Goal: Information Seeking & Learning: Find specific page/section

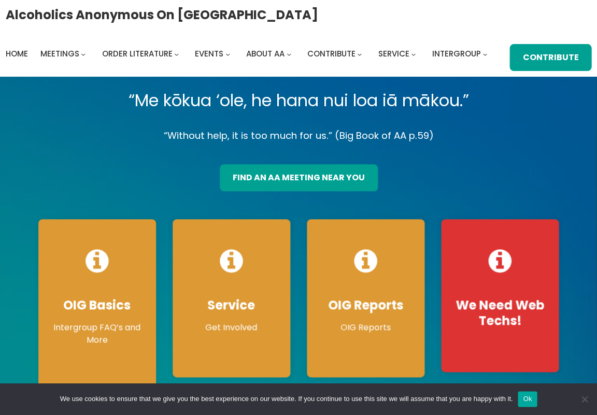
click at [330, 17] on div "Alcoholics Anonymous on [GEOGRAPHIC_DATA] Home Meetings Physical Meetings Onlin…" at bounding box center [299, 38] width 586 height 65
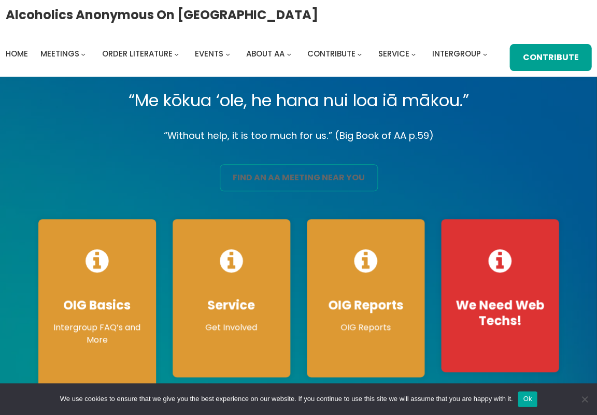
click at [287, 181] on link "find an aa meeting near you" at bounding box center [299, 177] width 158 height 27
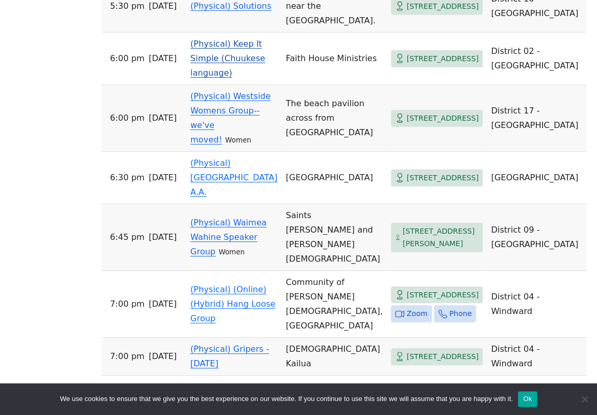
scroll to position [660, 0]
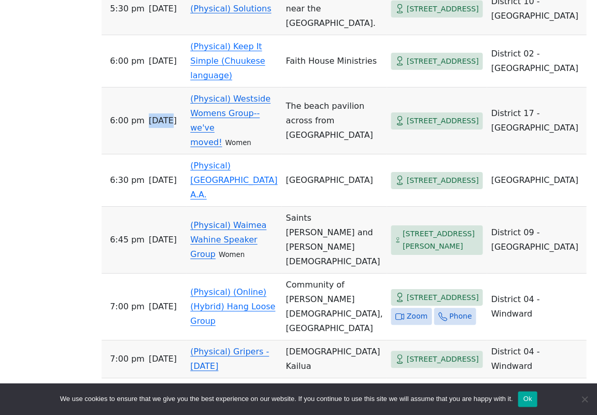
drag, startPoint x: 167, startPoint y: 126, endPoint x: 168, endPoint y: 118, distance: 8.9
click at [168, 118] on td "6:00 PM [DATE]" at bounding box center [144, 121] width 84 height 67
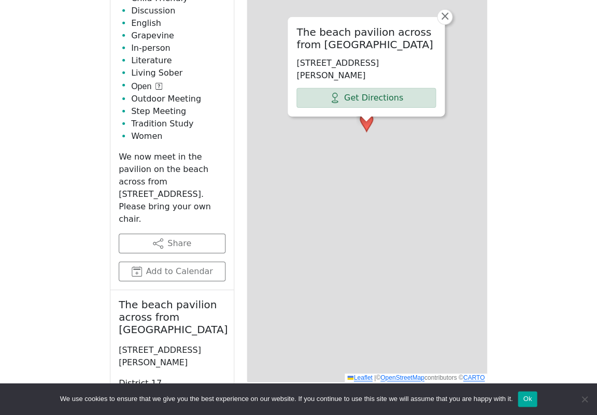
scroll to position [450, 0]
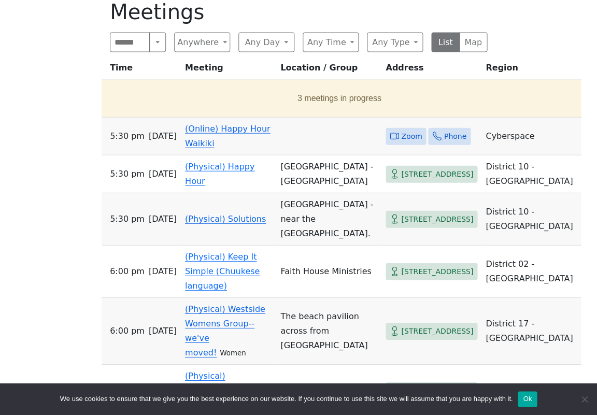
scroll to position [660, 0]
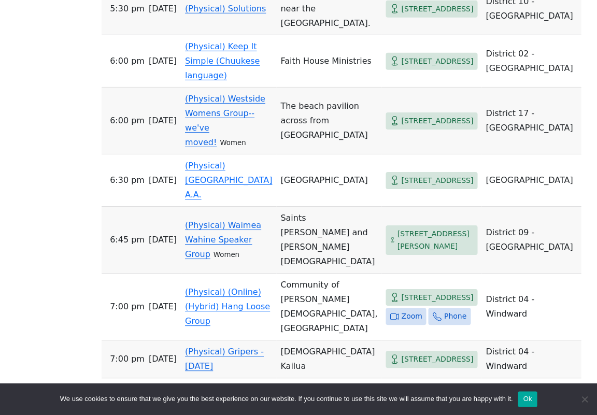
click at [63, 173] on div "On Sept 11 (only), the Serenity Group will meet at St. Peter’s Episcopal Church…" at bounding box center [298, 217] width 537 height 1181
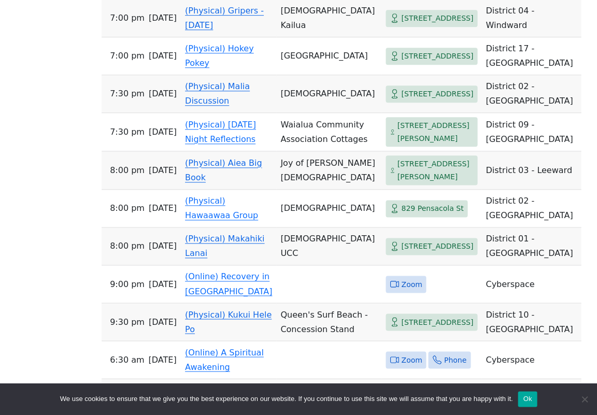
scroll to position [1011, 0]
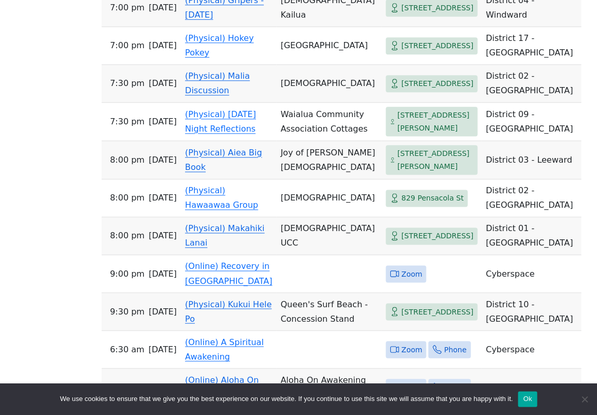
click at [397, 172] on span "784 Kamehameha Hwy" at bounding box center [435, 159] width 76 height 25
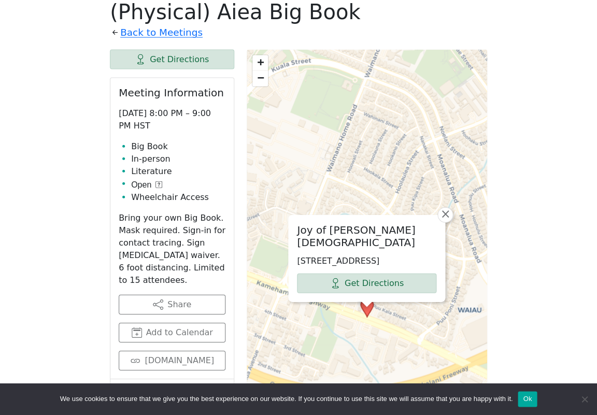
click at [368, 188] on div "Joy of Christ Lutheran Church 784 Kamehameha Hwy, Pearl City, HI 96782, USA Get…" at bounding box center [367, 309] width 240 height 518
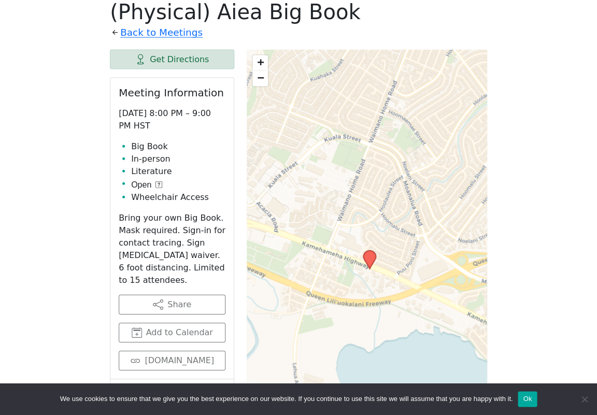
drag, startPoint x: 375, startPoint y: 254, endPoint x: 371, endPoint y: 183, distance: 71.1
click at [372, 183] on div "+ − Leaflet | © OpenStreetMap contributors © CARTO" at bounding box center [367, 309] width 240 height 518
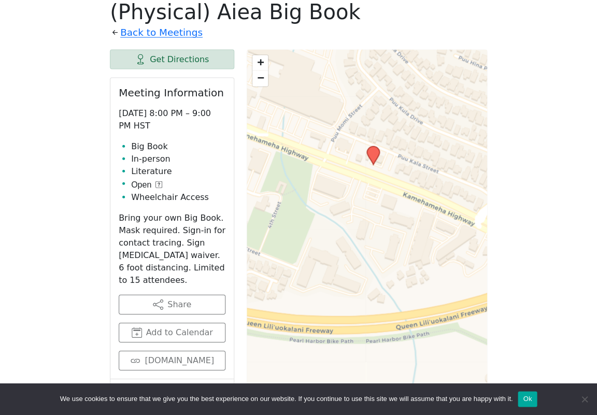
drag, startPoint x: 362, startPoint y: 253, endPoint x: 352, endPoint y: 125, distance: 128.3
click at [352, 125] on div "+ − Leaflet | © OpenStreetMap contributors © CARTO" at bounding box center [367, 309] width 240 height 518
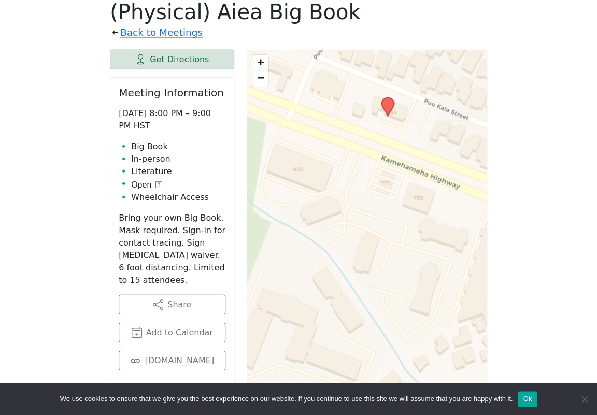
drag, startPoint x: 405, startPoint y: 165, endPoint x: 373, endPoint y: 233, distance: 74.8
click at [373, 234] on div "+ − Leaflet | © OpenStreetMap contributors © CARTO" at bounding box center [367, 309] width 240 height 518
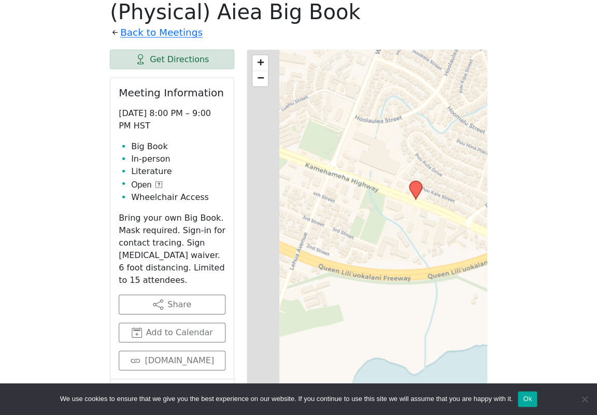
drag, startPoint x: 317, startPoint y: 258, endPoint x: 401, endPoint y: 219, distance: 92.7
click at [401, 219] on div "+ − Leaflet | © OpenStreetMap contributors © CARTO" at bounding box center [367, 309] width 240 height 518
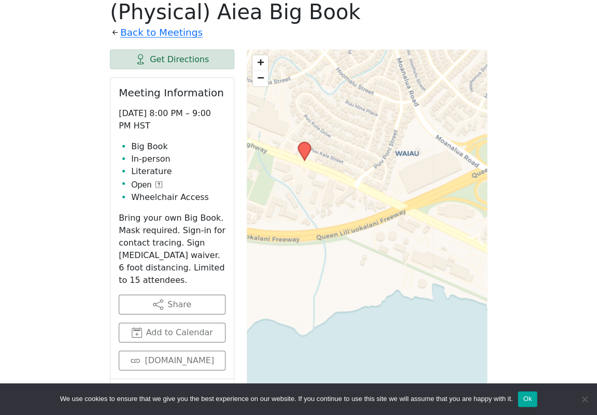
drag, startPoint x: 394, startPoint y: 247, endPoint x: 363, endPoint y: 240, distance: 31.8
click at [363, 240] on div "+ − Leaflet | © OpenStreetMap contributors © CARTO" at bounding box center [367, 309] width 240 height 518
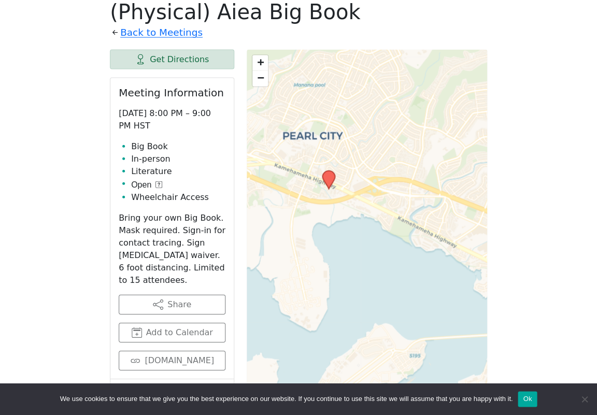
drag, startPoint x: 399, startPoint y: 260, endPoint x: 359, endPoint y: 222, distance: 55.7
click at [359, 222] on div "+ − Leaflet | © OpenStreetMap contributors © CARTO" at bounding box center [367, 309] width 240 height 518
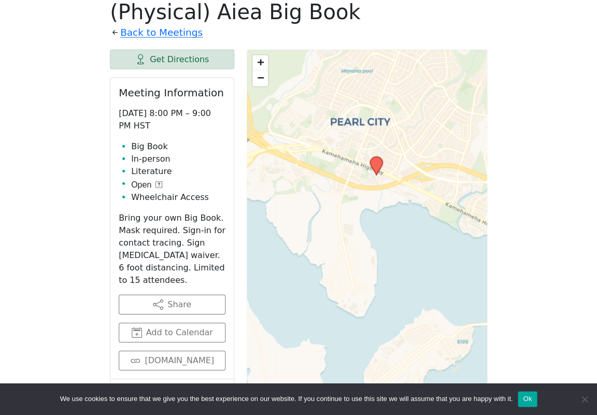
drag, startPoint x: 334, startPoint y: 214, endPoint x: 423, endPoint y: 242, distance: 93.2
click at [423, 242] on div "+ − Leaflet | © OpenStreetMap contributors © CARTO" at bounding box center [367, 309] width 240 height 518
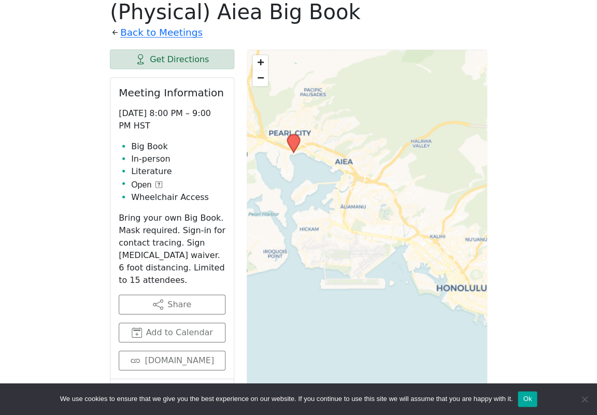
drag, startPoint x: 392, startPoint y: 257, endPoint x: 322, endPoint y: 196, distance: 92.5
click at [322, 196] on div "+ − Leaflet | © OpenStreetMap contributors © CARTO" at bounding box center [367, 309] width 240 height 518
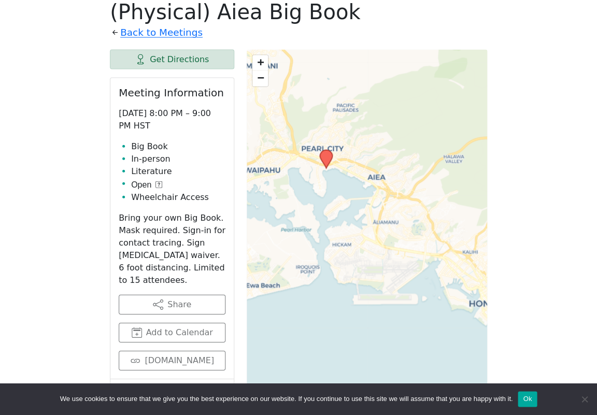
drag, startPoint x: 337, startPoint y: 210, endPoint x: 369, endPoint y: 225, distance: 35.4
click at [369, 226] on div "+ − Leaflet | © OpenStreetMap contributors © CARTO" at bounding box center [367, 309] width 240 height 518
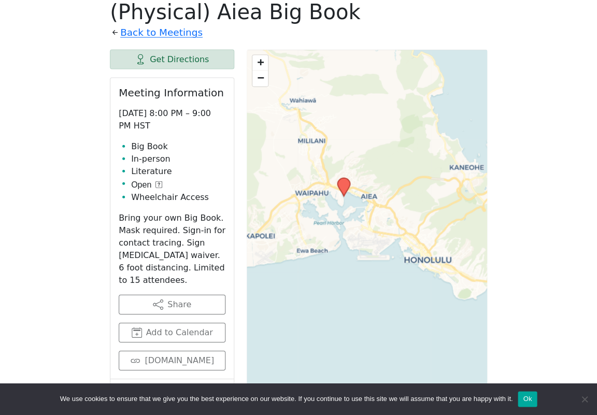
click at [134, 153] on li "Big Book" at bounding box center [178, 146] width 94 height 12
drag, startPoint x: 134, startPoint y: 155, endPoint x: 137, endPoint y: 140, distance: 15.3
click at [137, 140] on div "Meeting Information Thursday 8:00 PM – 9:00 PM HST Big Book In-person Literatur…" at bounding box center [171, 228] width 123 height 301
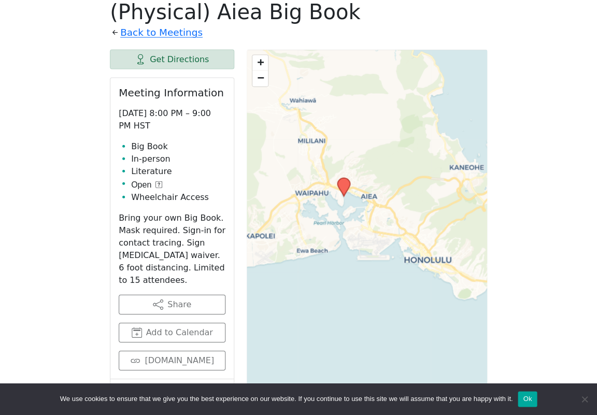
click at [68, 143] on div "On Sept 11 (only), the Serenity Group will meet at St. Peter’s Episcopal Church…" at bounding box center [298, 350] width 537 height 1026
click at [158, 188] on icon at bounding box center [158, 184] width 7 height 7
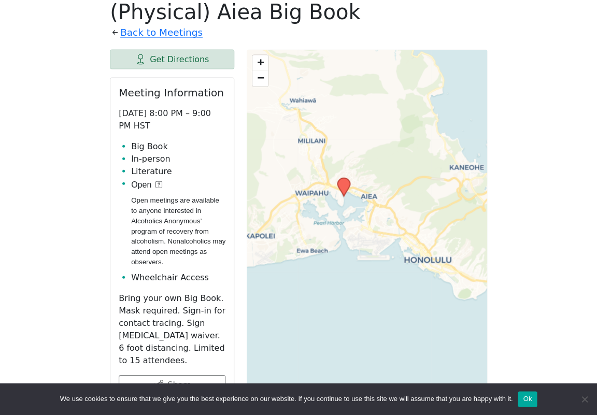
click at [158, 188] on icon at bounding box center [158, 184] width 7 height 7
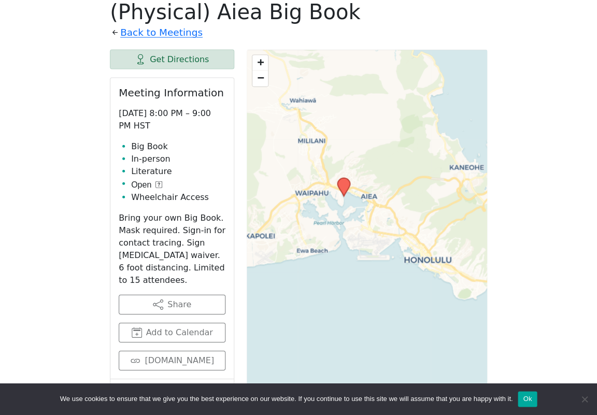
click at [158, 188] on icon at bounding box center [158, 184] width 7 height 7
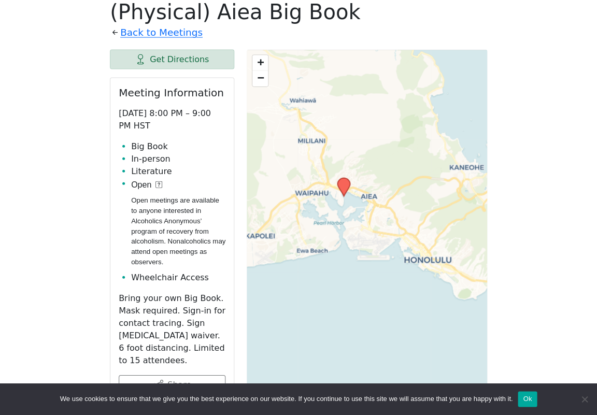
click at [158, 188] on icon at bounding box center [158, 184] width 7 height 7
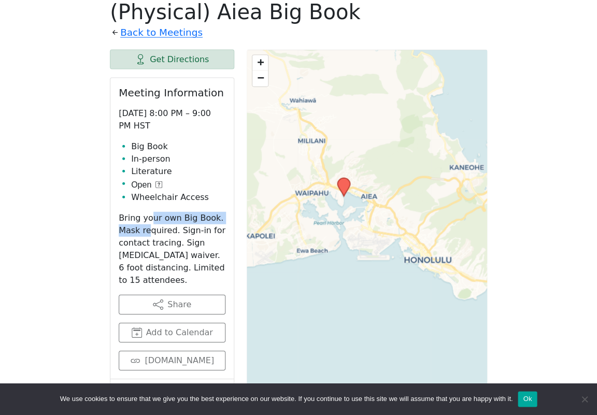
drag, startPoint x: 147, startPoint y: 227, endPoint x: 144, endPoint y: 233, distance: 6.5
click at [144, 233] on p "Bring your own Big Book. Mask required. Sign-in for contact tracing. Sign COVID…" at bounding box center [172, 249] width 107 height 75
click at [135, 235] on p "Bring your own Big Book. Mask required. Sign-in for contact tracing. Sign COVID…" at bounding box center [172, 249] width 107 height 75
click at [134, 230] on p "Bring your own Big Book. Mask required. Sign-in for contact tracing. Sign COVID…" at bounding box center [172, 249] width 107 height 75
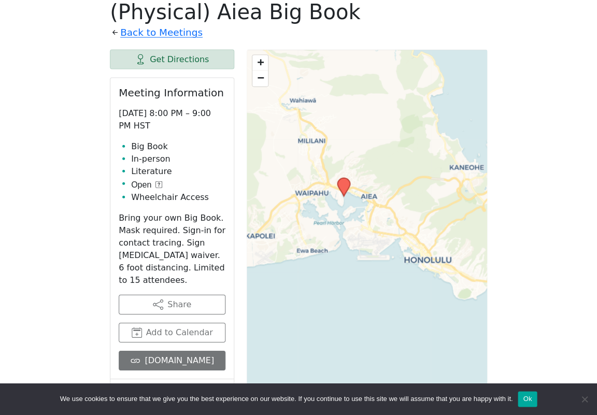
click at [174, 365] on link "drive.google.com" at bounding box center [172, 361] width 107 height 20
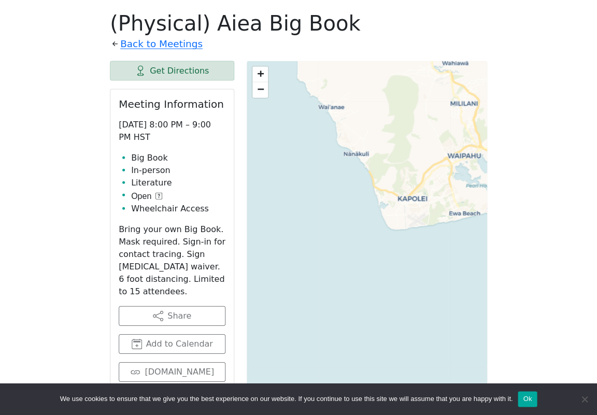
scroll to position [439, 0]
